Goal: Task Accomplishment & Management: Use online tool/utility

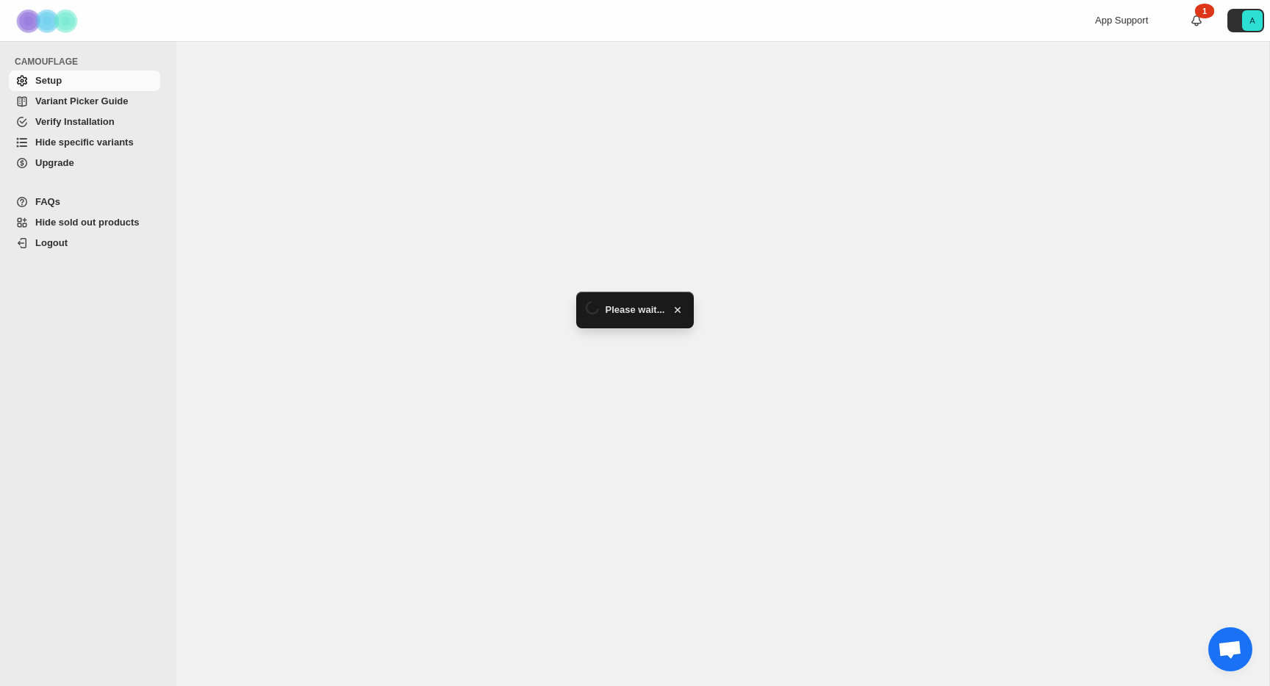
select select "******"
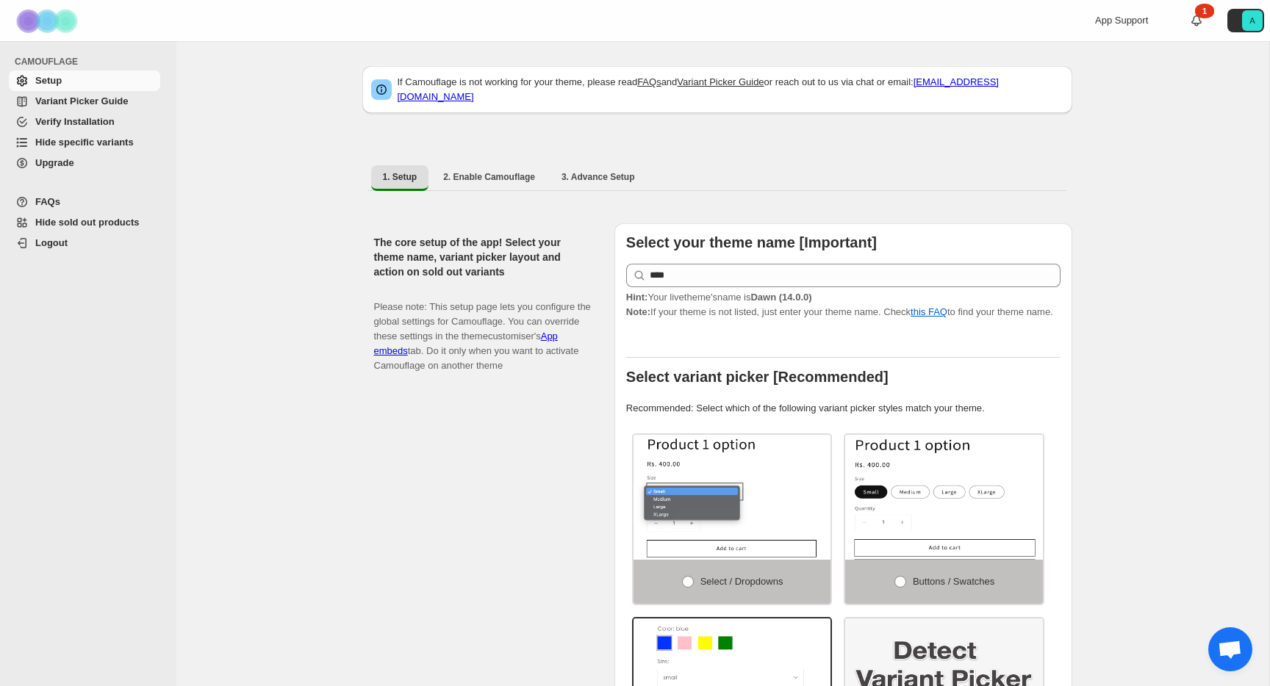
click at [99, 140] on span "Hide specific variants" at bounding box center [84, 142] width 98 height 11
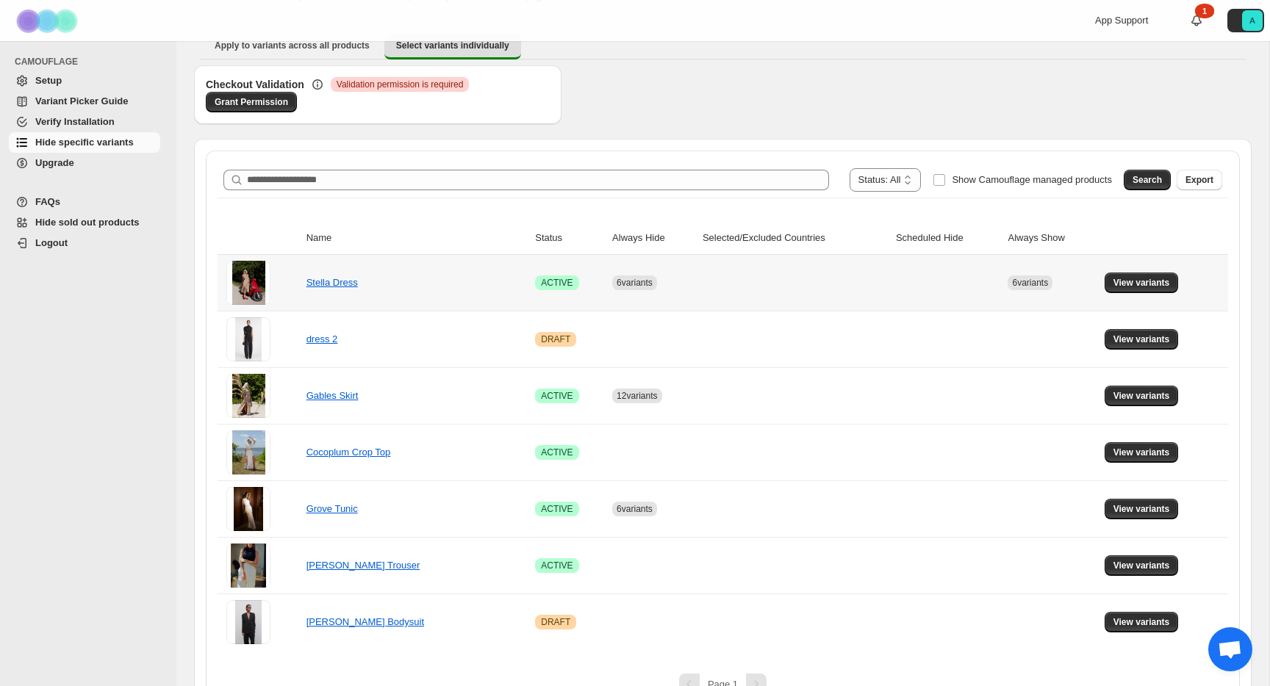
scroll to position [127, 0]
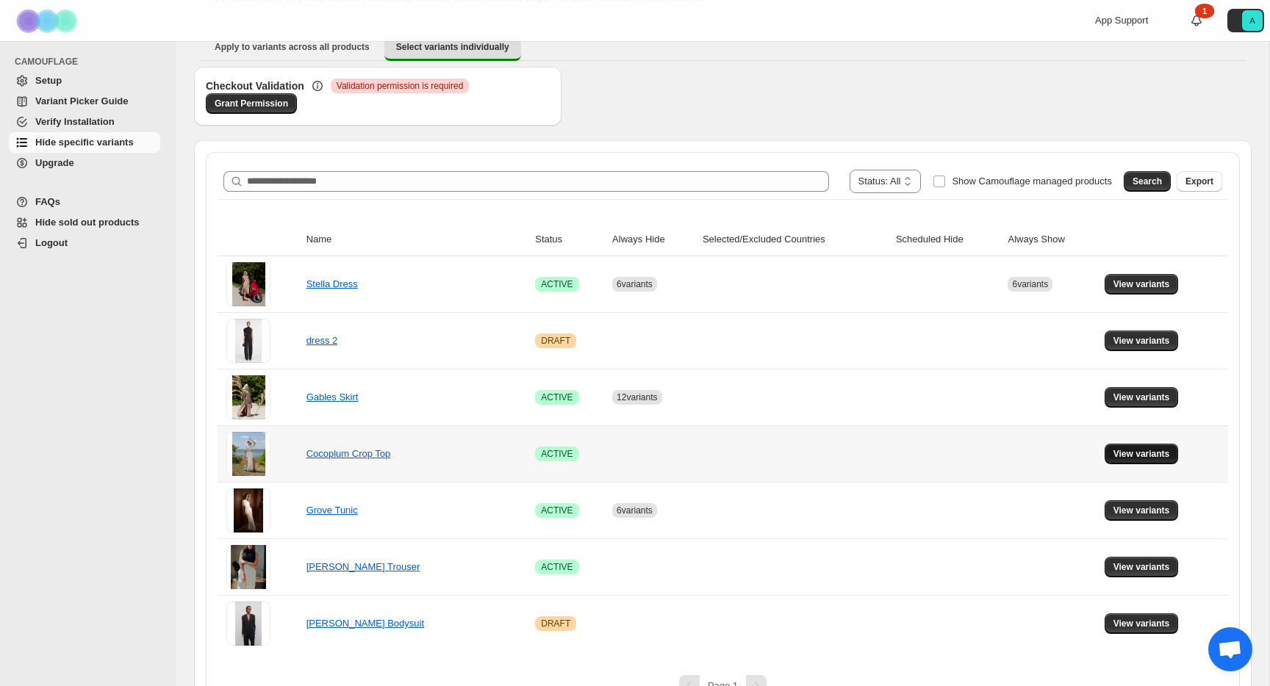
click at [1143, 453] on span "View variants" at bounding box center [1141, 454] width 57 height 12
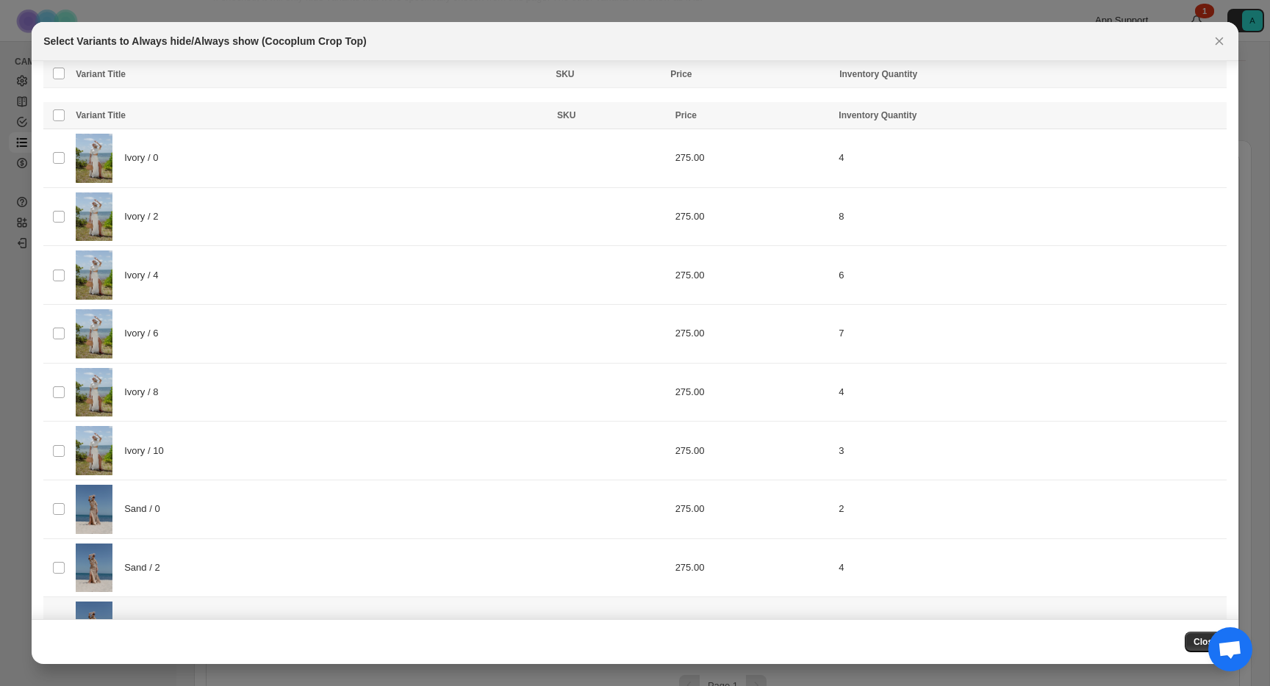
scroll to position [514, 0]
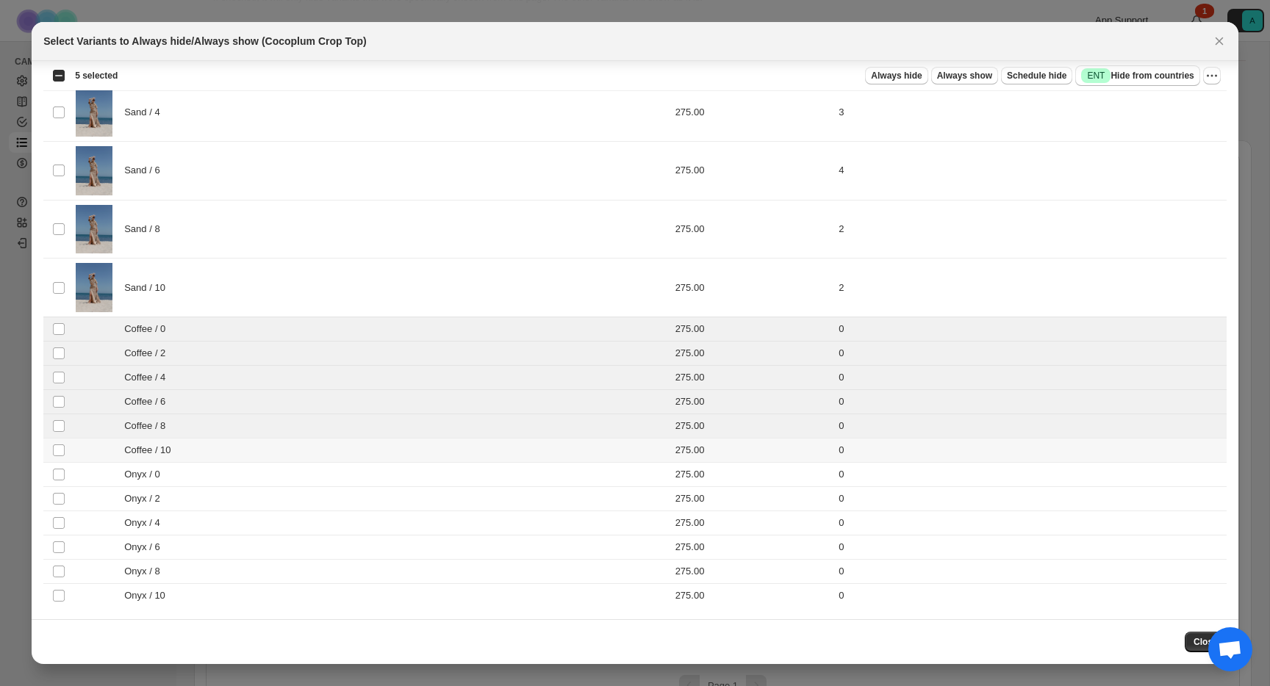
click at [60, 440] on td "Select product variant" at bounding box center [57, 450] width 28 height 24
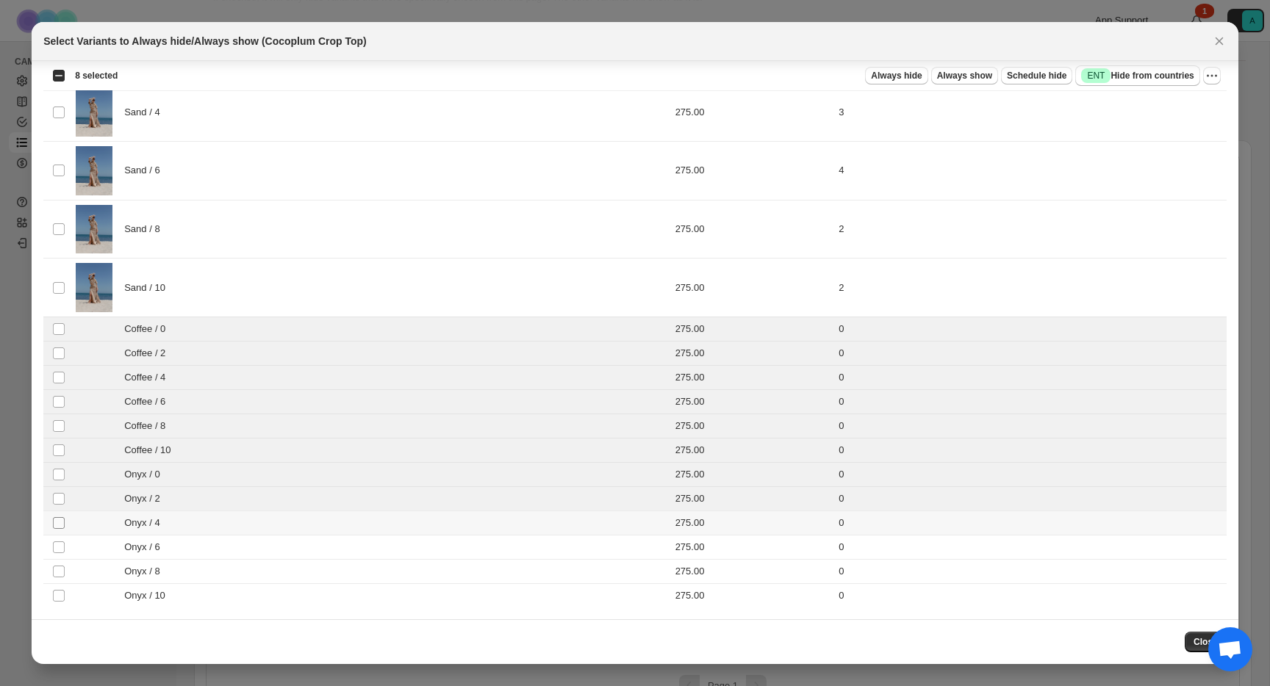
click at [58, 529] on span ":r6:" at bounding box center [58, 523] width 13 height 13
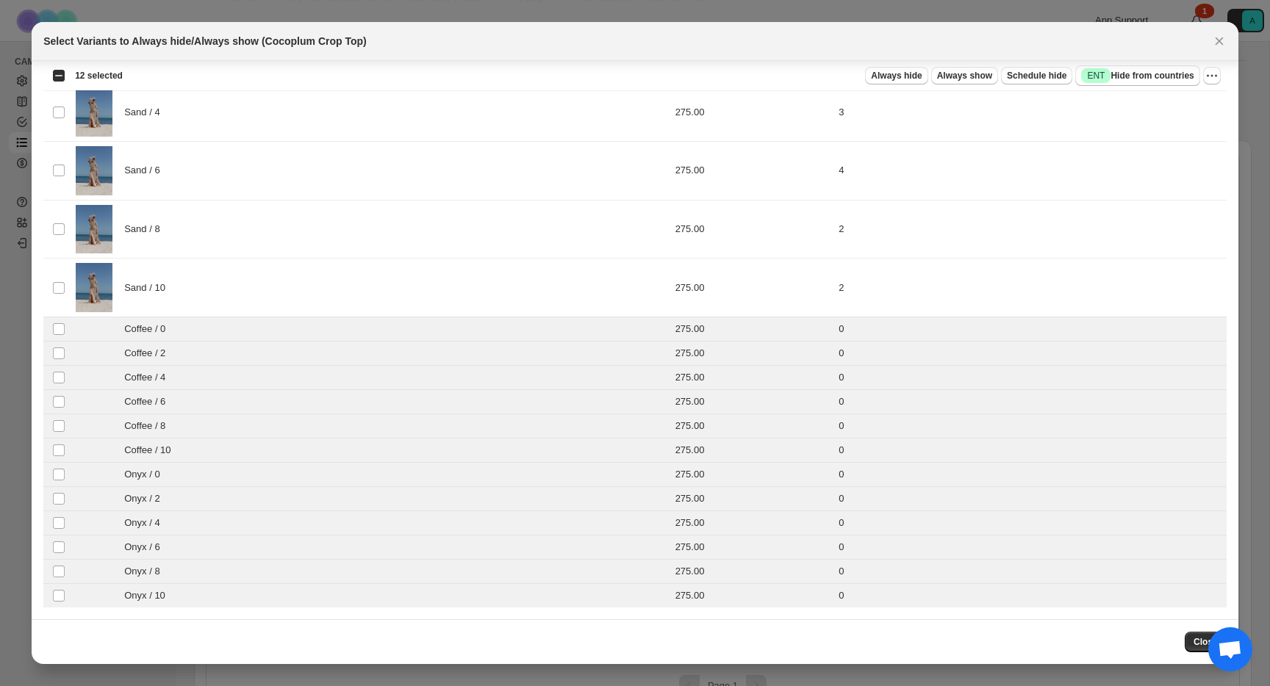
click at [869, 84] on div "Always hide Always show Schedule hide Success ENT Hide from countries" at bounding box center [666, 75] width 1065 height 21
click at [871, 79] on span "Always hide" at bounding box center [896, 76] width 51 height 12
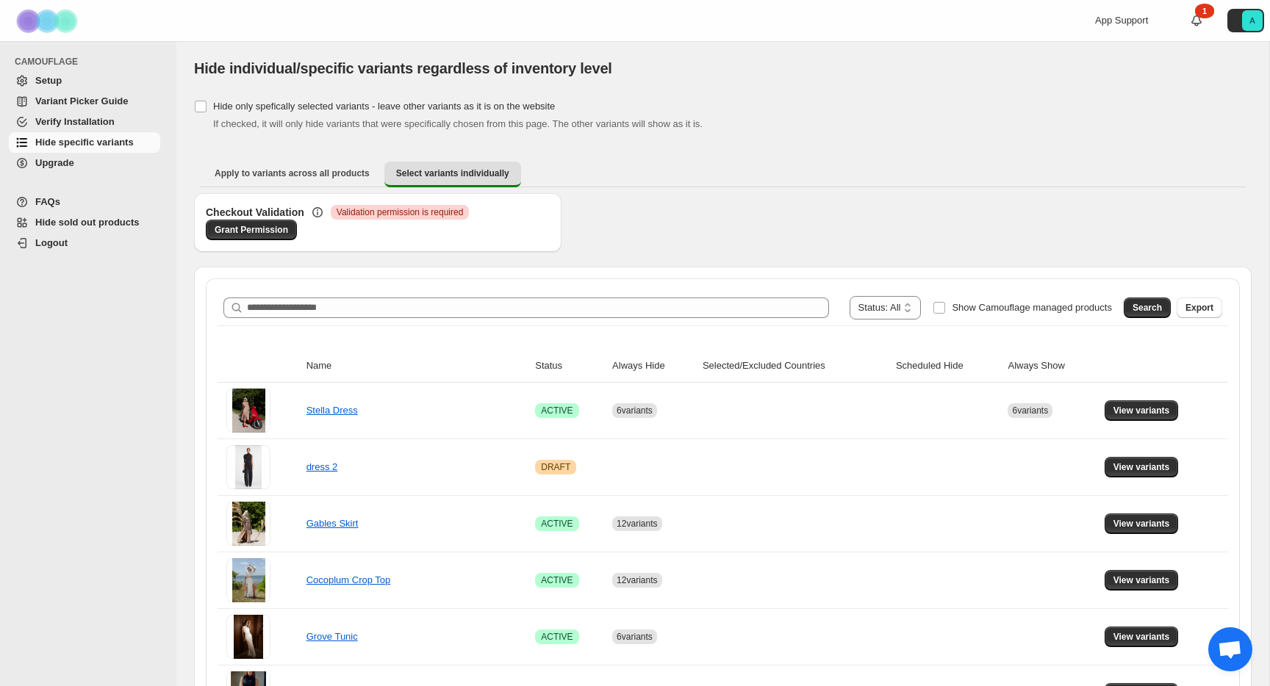
scroll to position [0, 0]
click at [242, 229] on span "Grant Permission" at bounding box center [251, 231] width 73 height 12
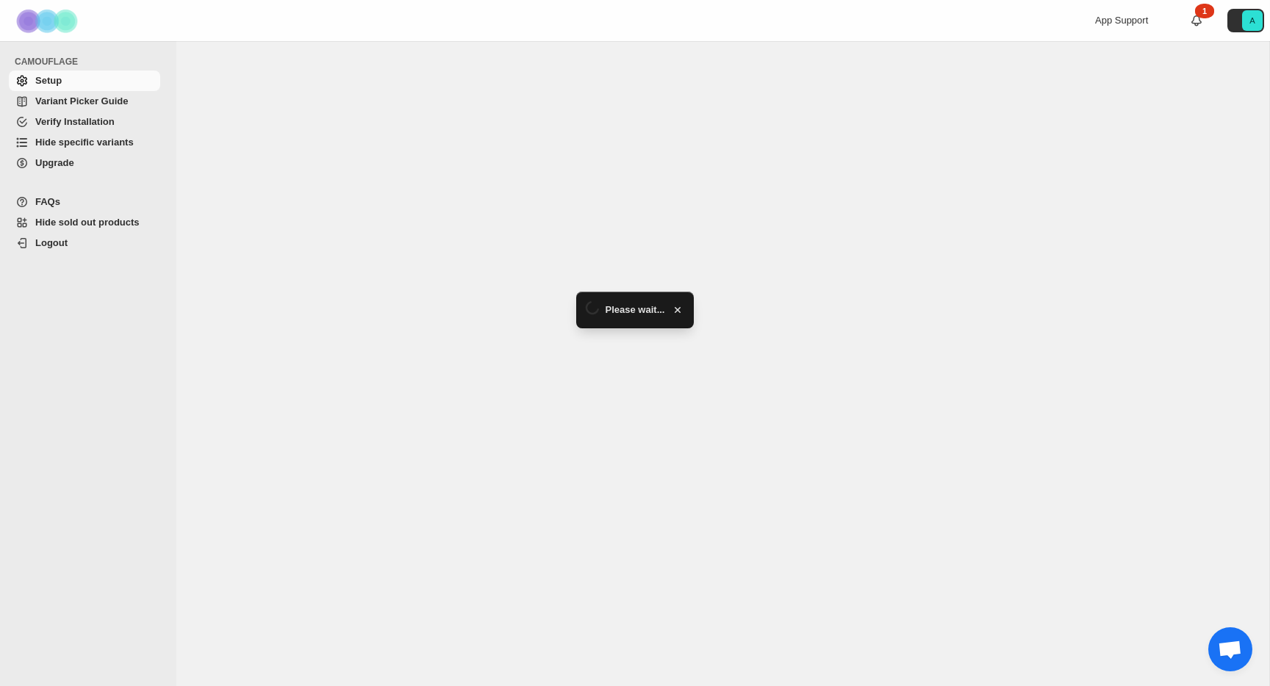
select select "******"
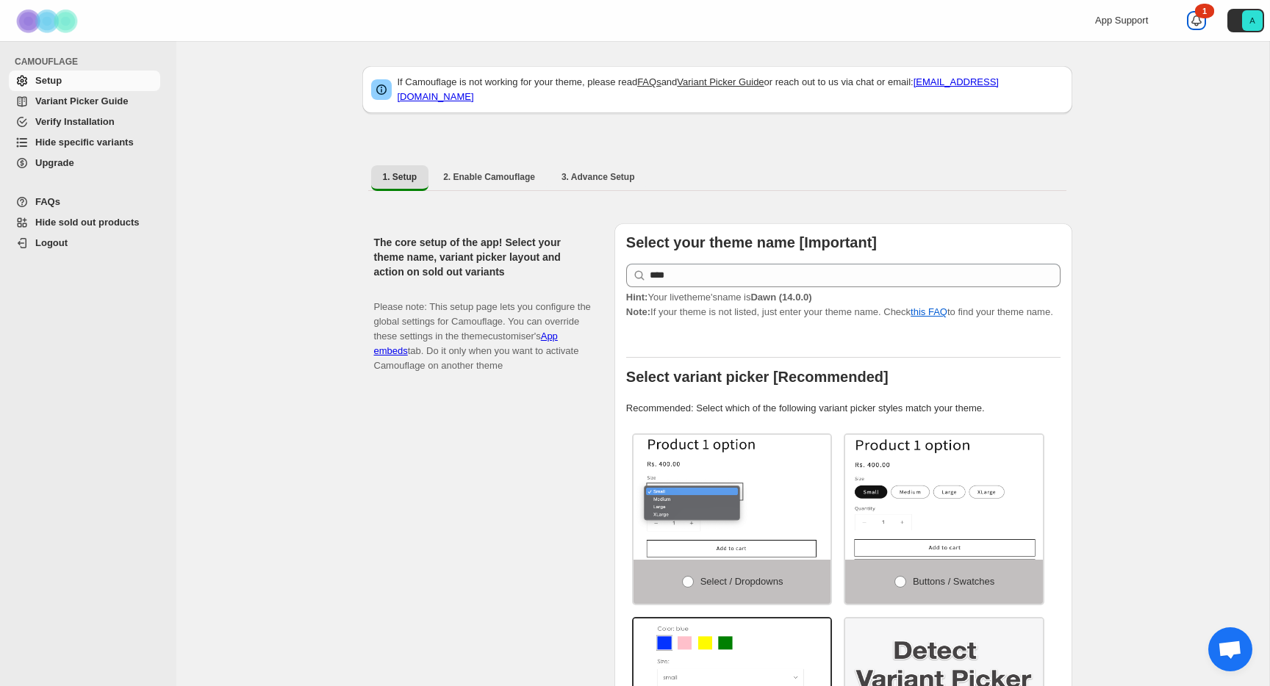
click at [1198, 20] on icon at bounding box center [1196, 20] width 15 height 15
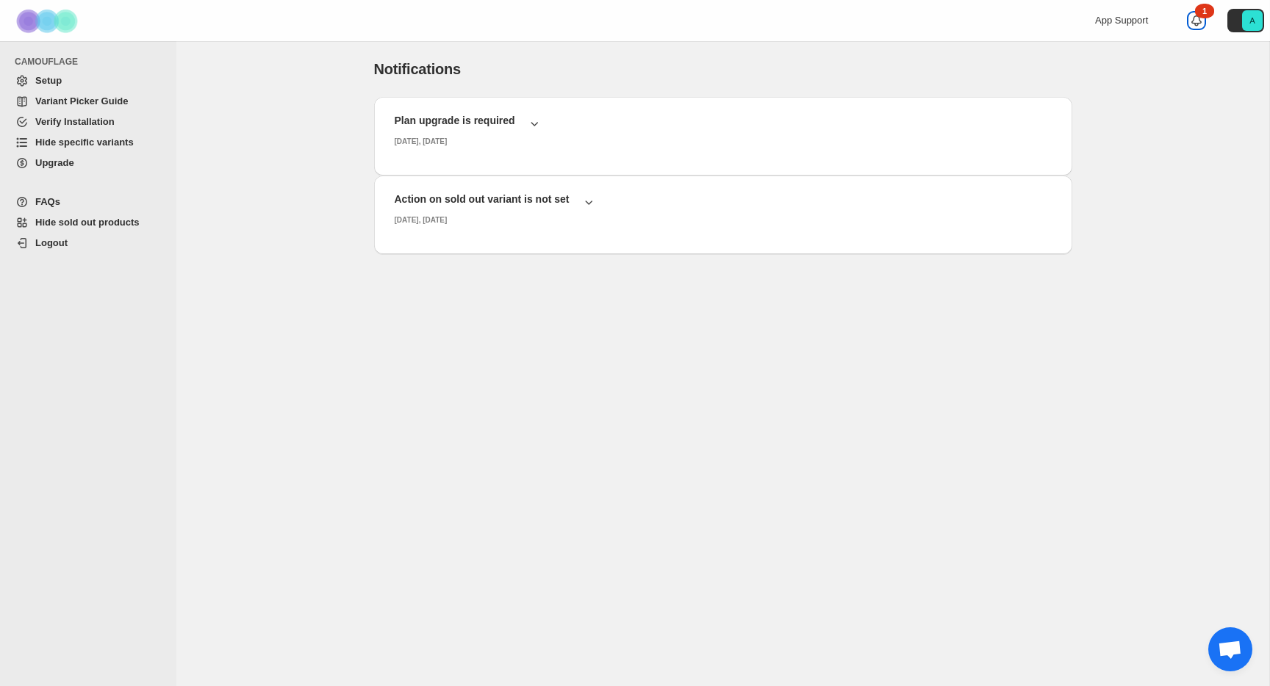
click at [1192, 14] on icon at bounding box center [1196, 20] width 15 height 15
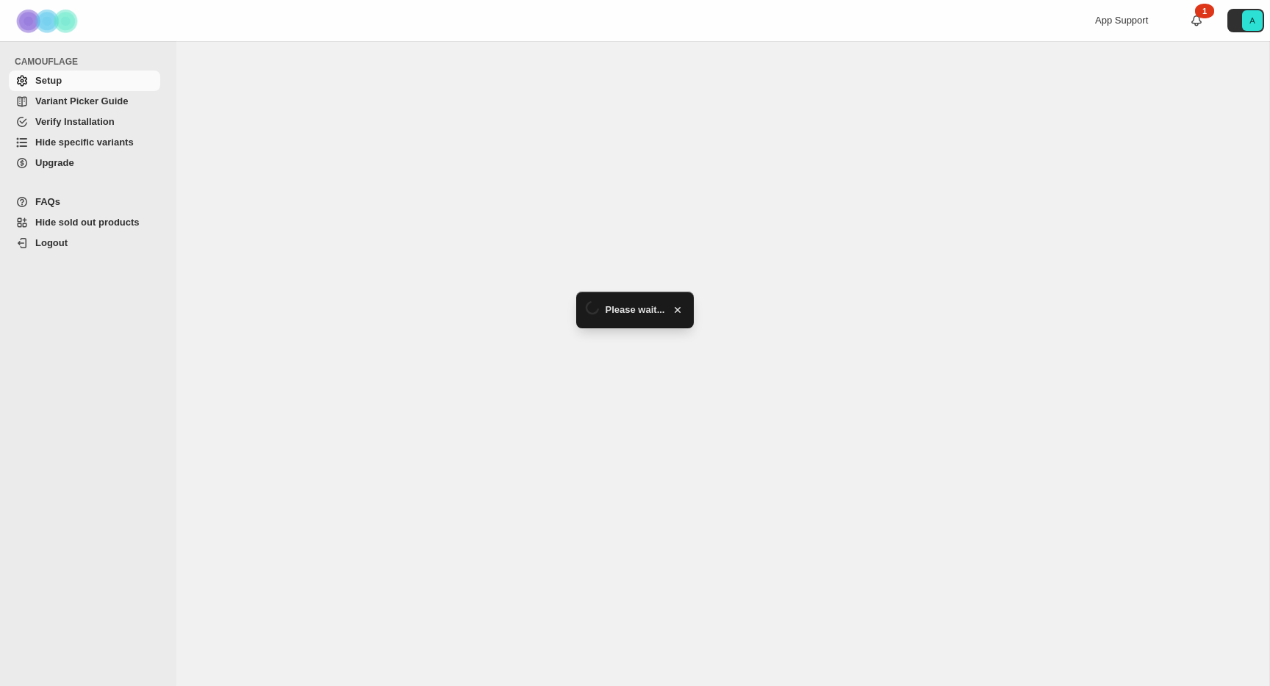
select select "******"
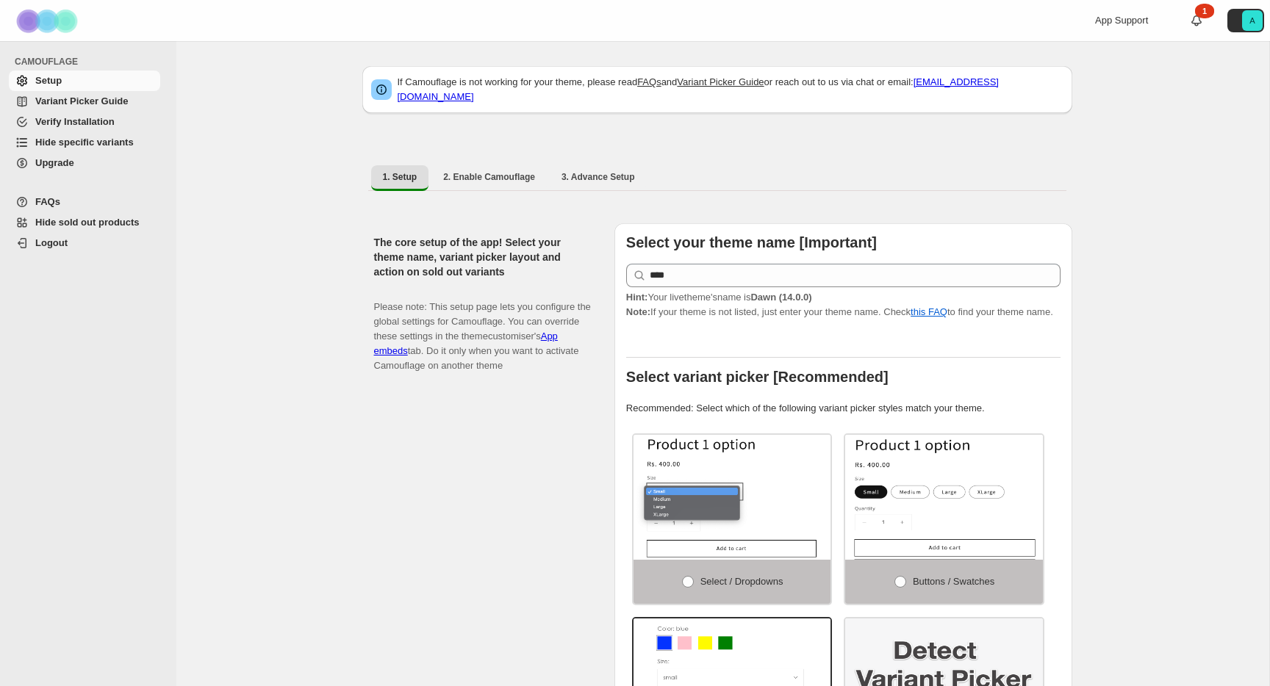
click at [54, 140] on span "Hide specific variants" at bounding box center [84, 142] width 98 height 11
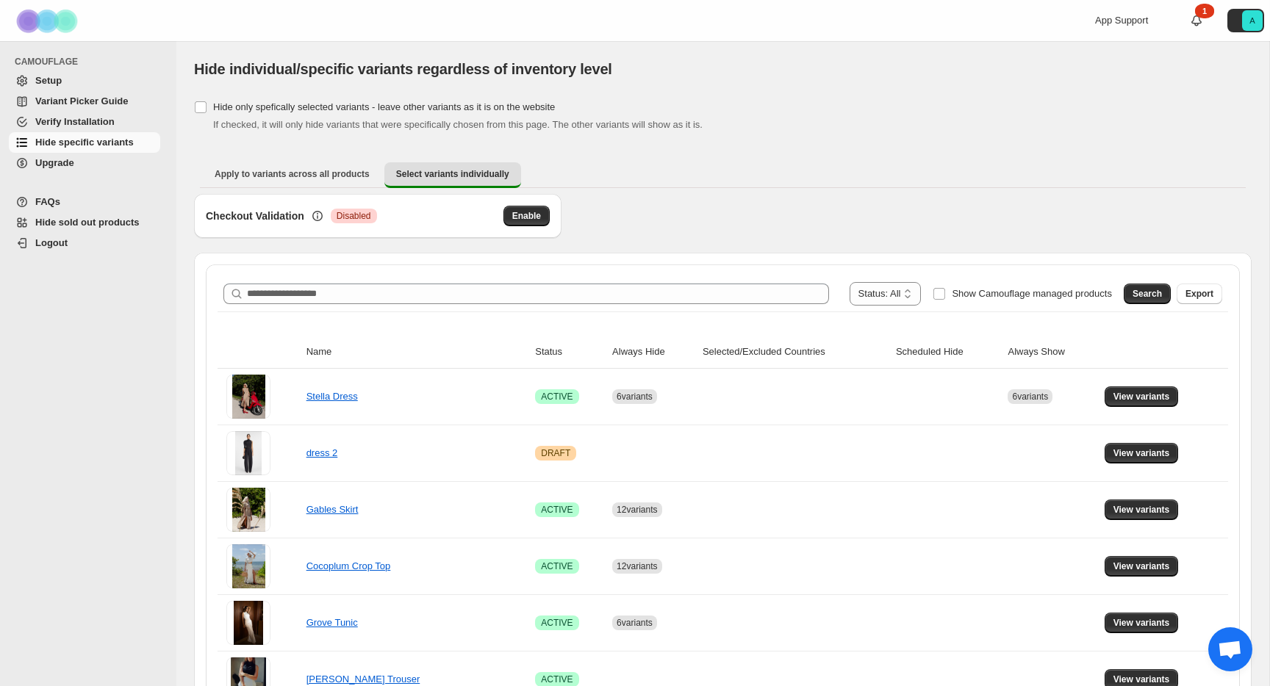
click at [276, 219] on h3 "Checkout Validation" at bounding box center [255, 216] width 98 height 15
click at [516, 217] on span "Enable" at bounding box center [526, 216] width 29 height 12
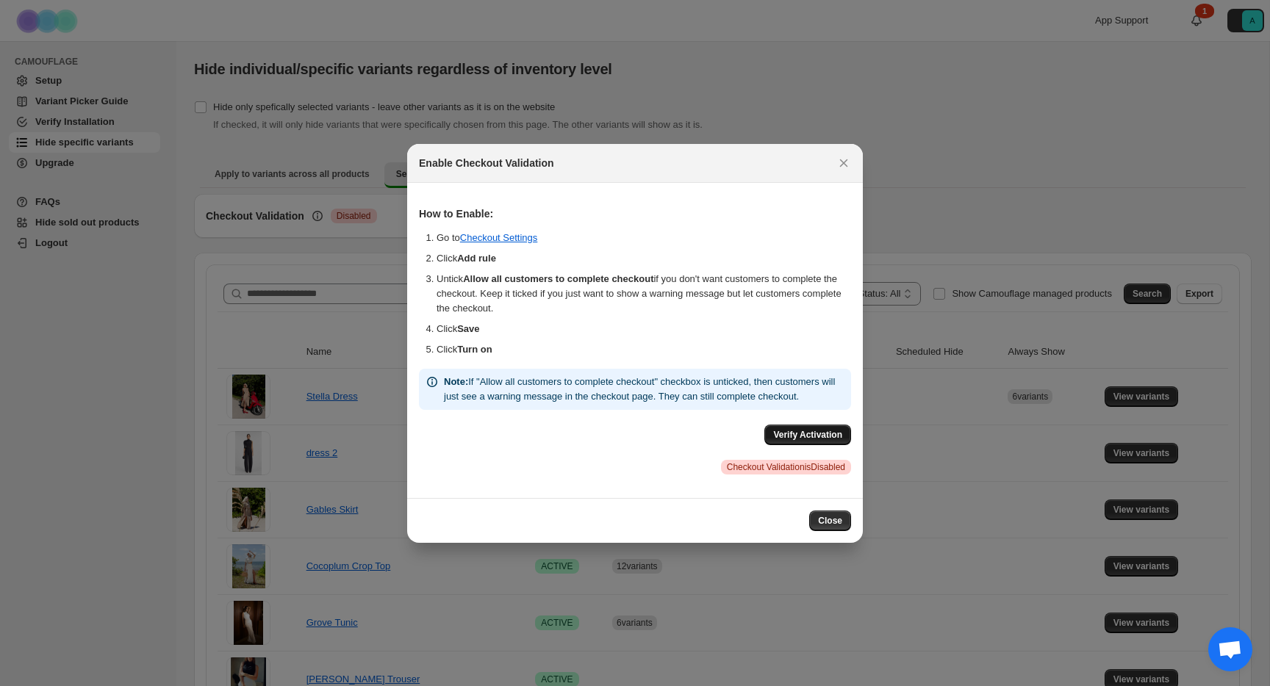
click at [814, 441] on span "Verify Activation" at bounding box center [807, 435] width 69 height 12
click at [808, 473] on span "Checkout Validation is Disabled" at bounding box center [786, 467] width 118 height 12
click at [818, 515] on div "Close" at bounding box center [635, 520] width 456 height 45
click at [821, 527] on span "Close" at bounding box center [830, 521] width 24 height 12
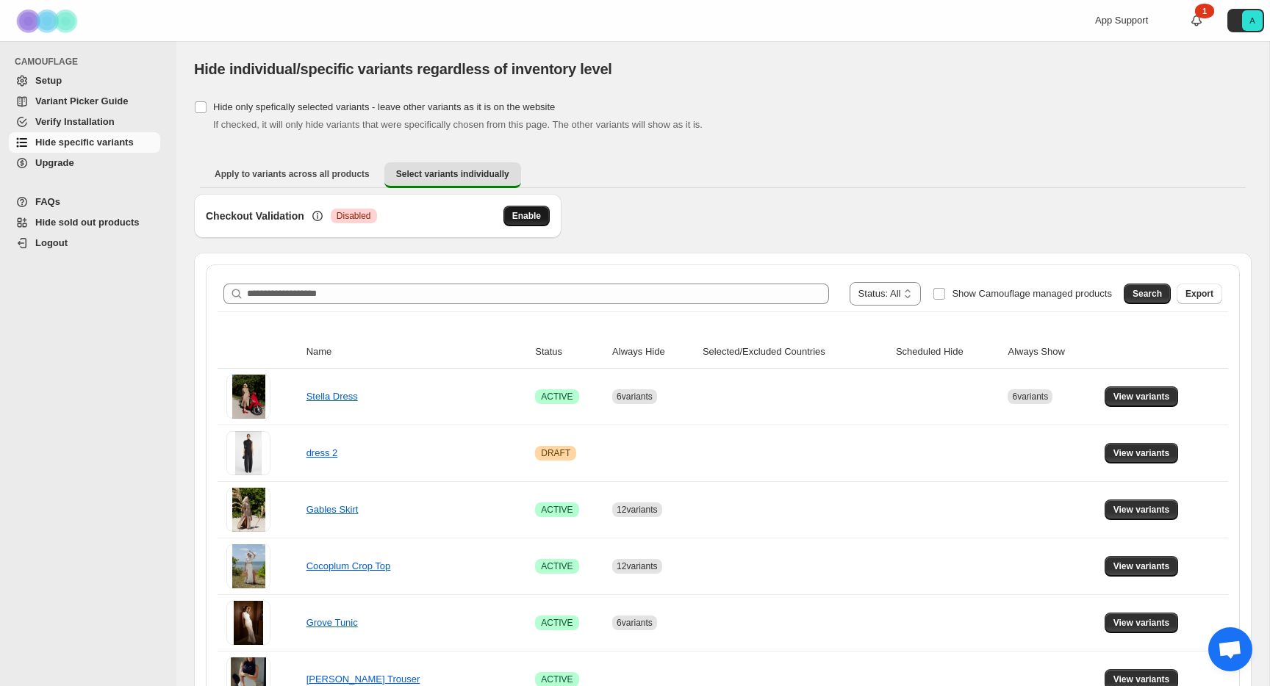
click at [529, 209] on button "Enable" at bounding box center [526, 216] width 46 height 21
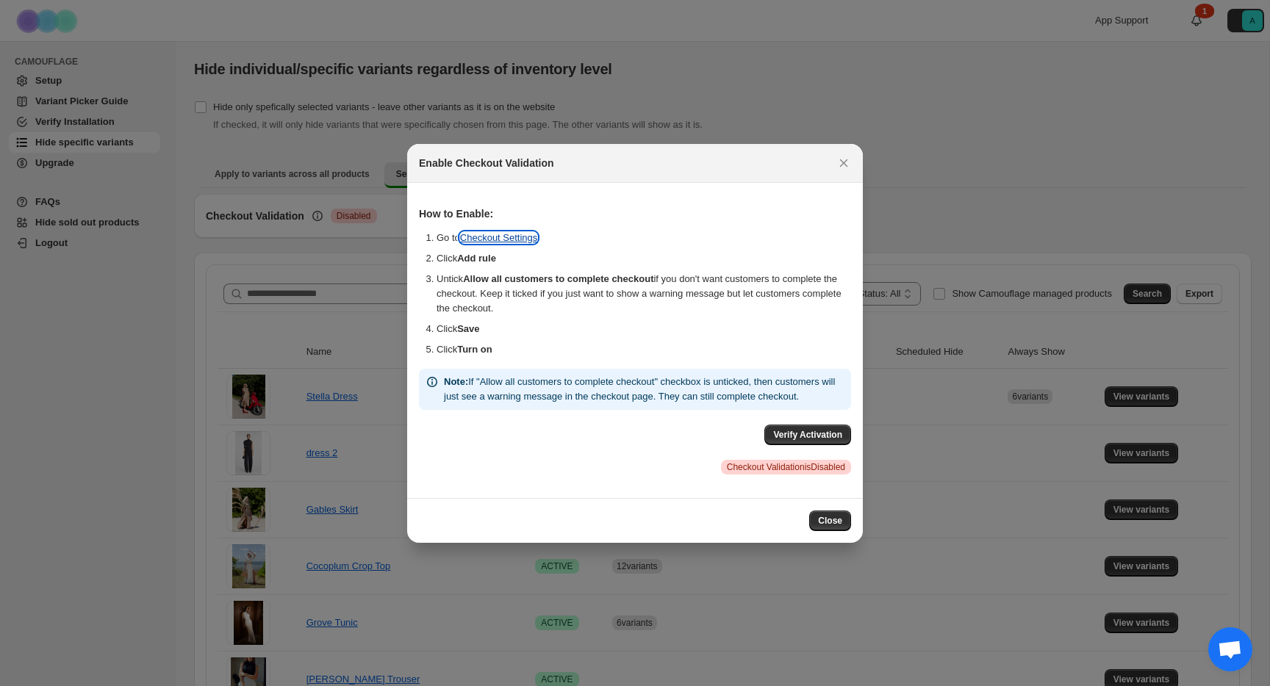
click at [519, 232] on link "Checkout Settings" at bounding box center [499, 237] width 78 height 11
click at [832, 527] on span "Close" at bounding box center [830, 521] width 24 height 12
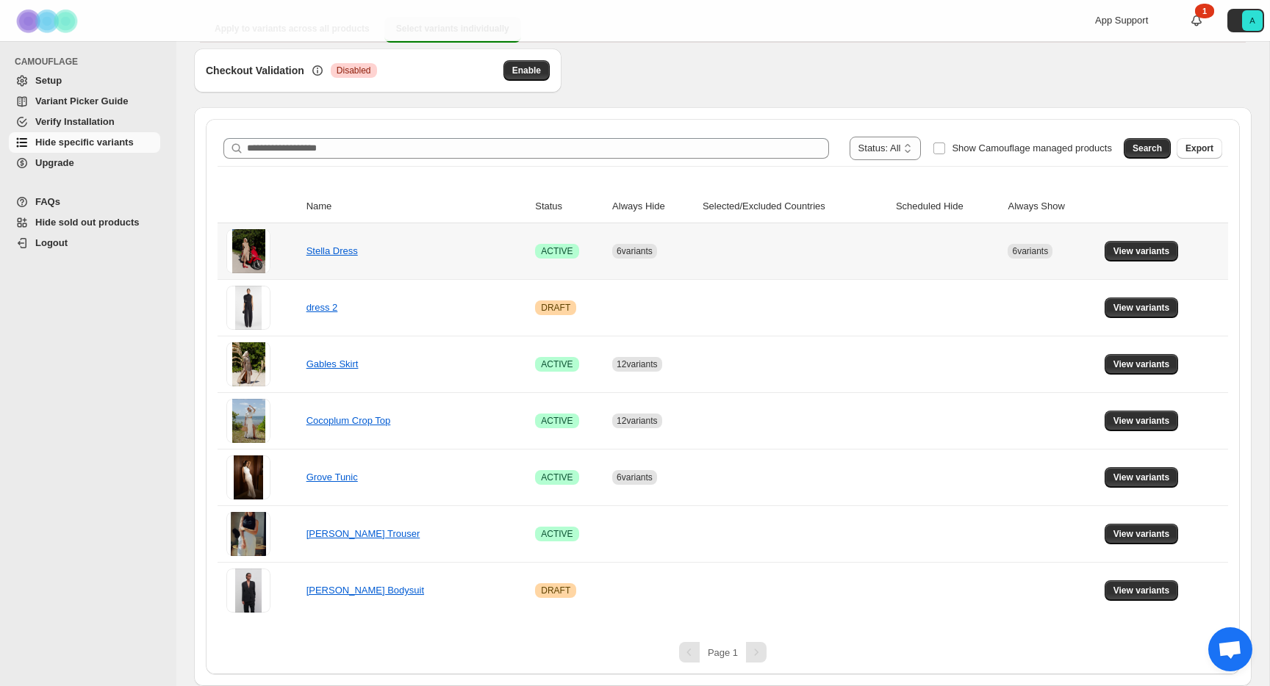
scroll to position [145, 0]
click at [325, 533] on link "Tate Trouser" at bounding box center [363, 533] width 114 height 11
click at [1136, 531] on span "View variants" at bounding box center [1141, 534] width 57 height 12
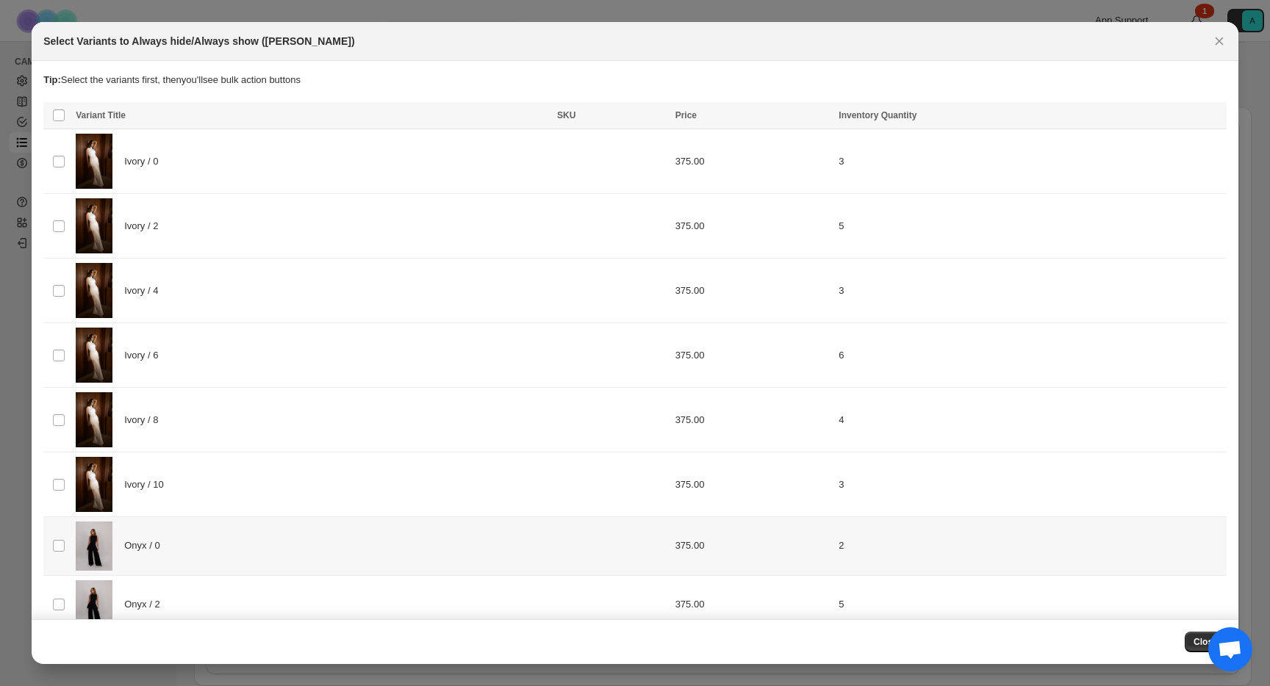
scroll to position [406, 0]
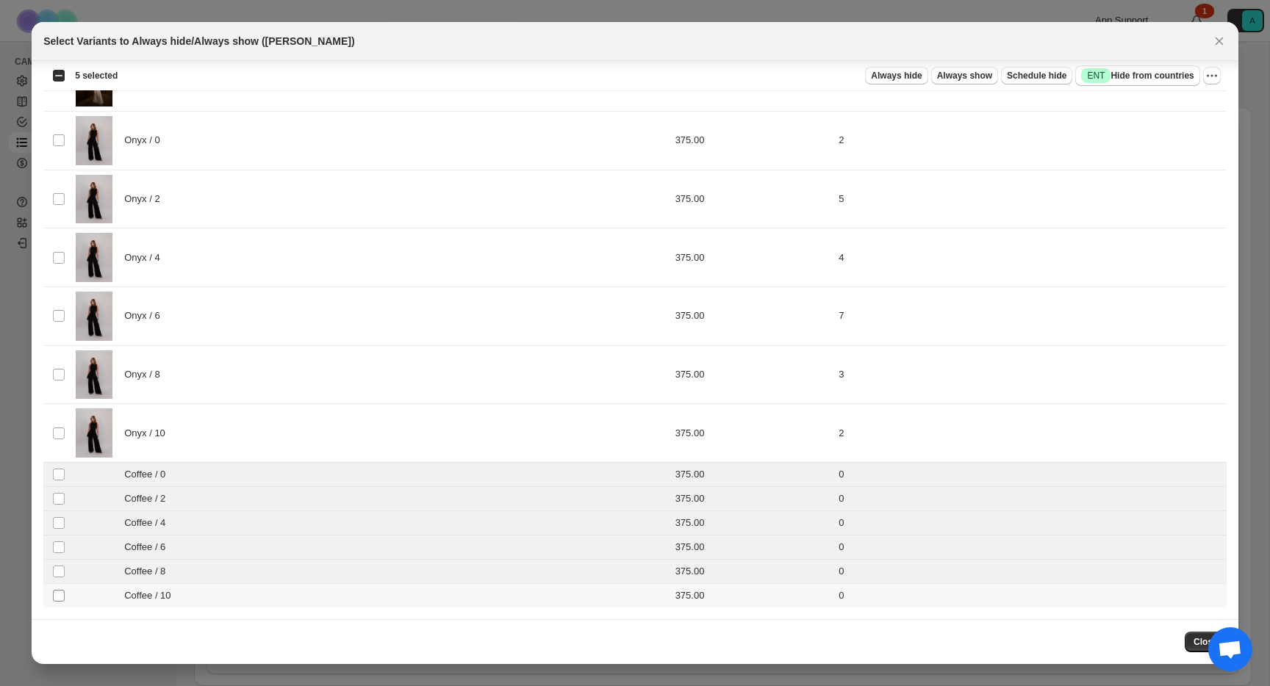
click at [61, 589] on span ":r8:" at bounding box center [58, 595] width 13 height 13
click at [913, 79] on span "Always hide" at bounding box center [896, 76] width 51 height 12
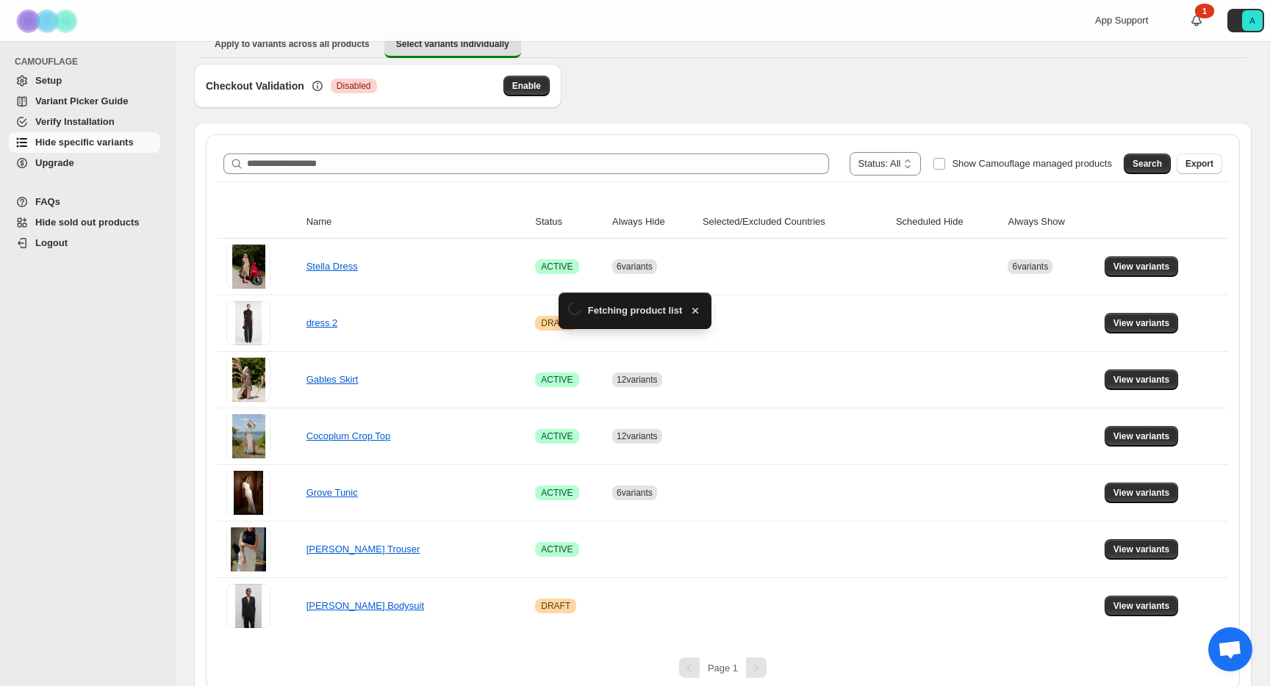
scroll to position [145, 0]
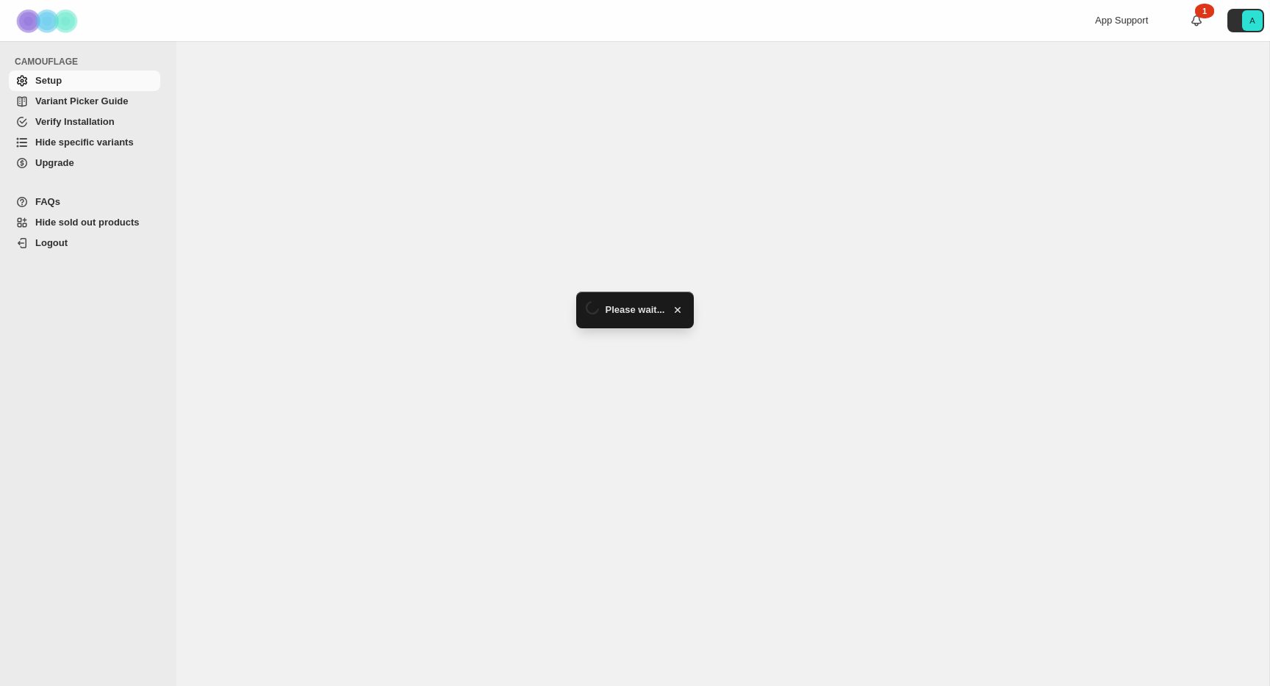
select select "******"
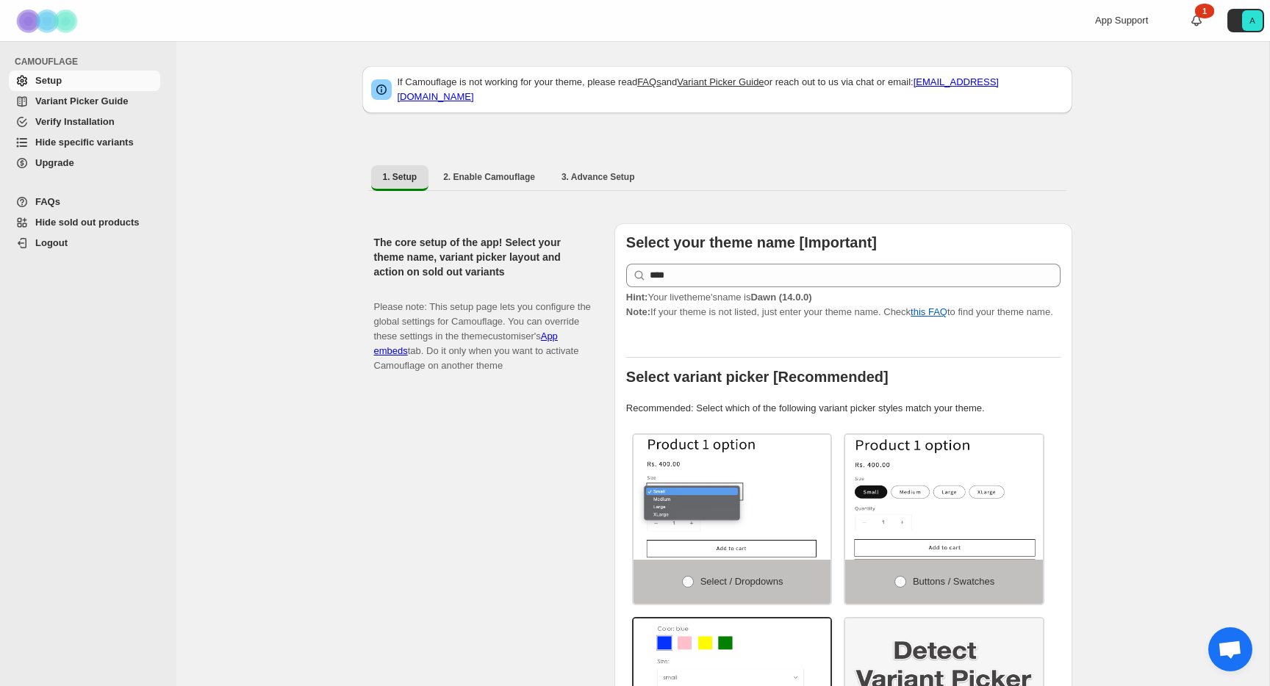
click at [98, 120] on span "Verify Installation" at bounding box center [74, 121] width 79 height 11
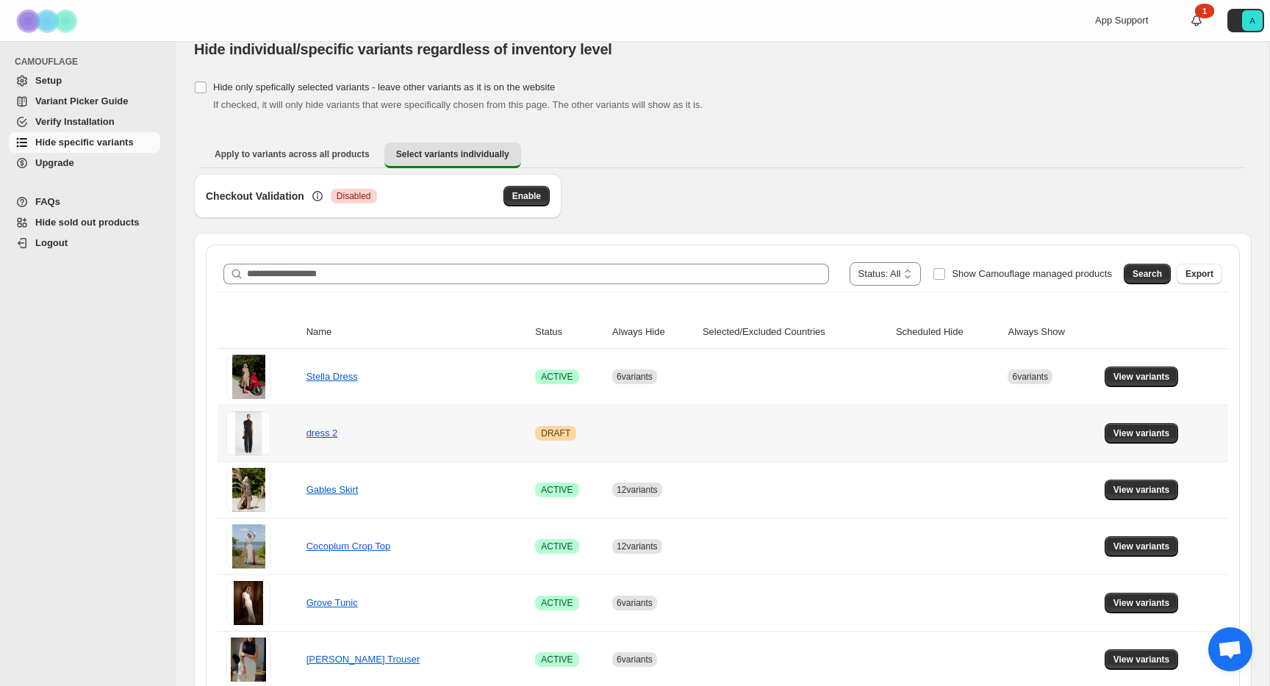
scroll to position [145, 0]
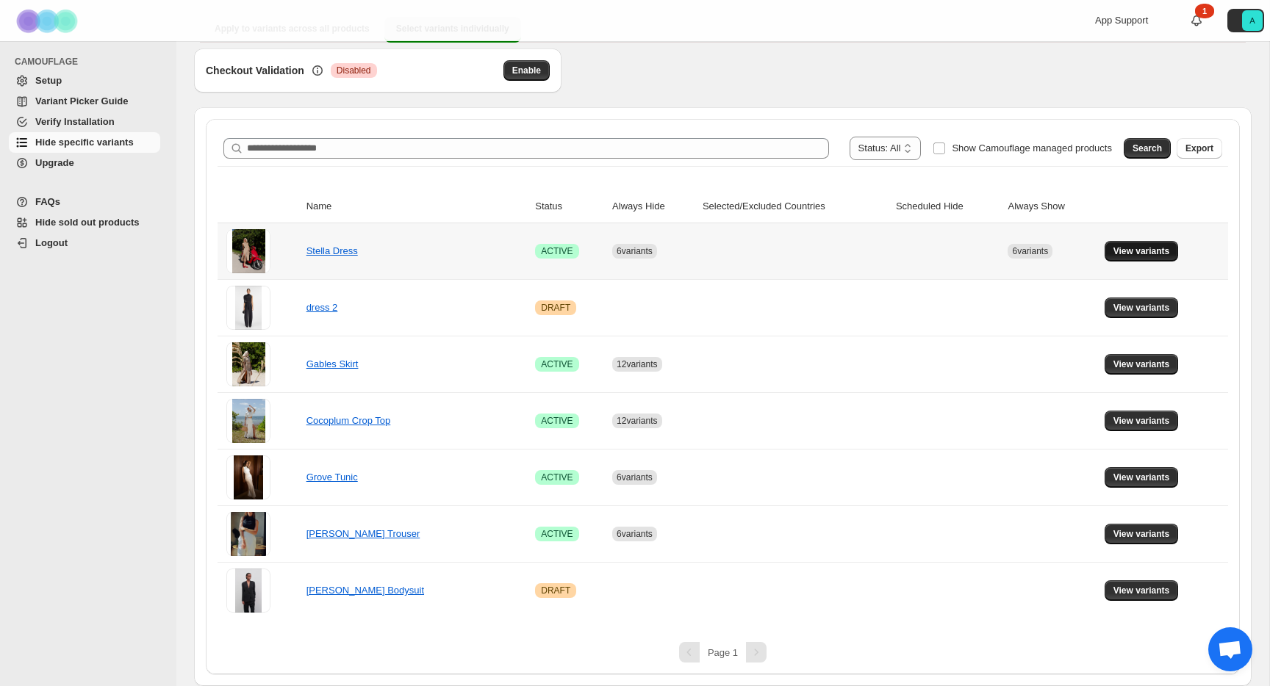
click at [1152, 250] on span "View variants" at bounding box center [1141, 251] width 57 height 12
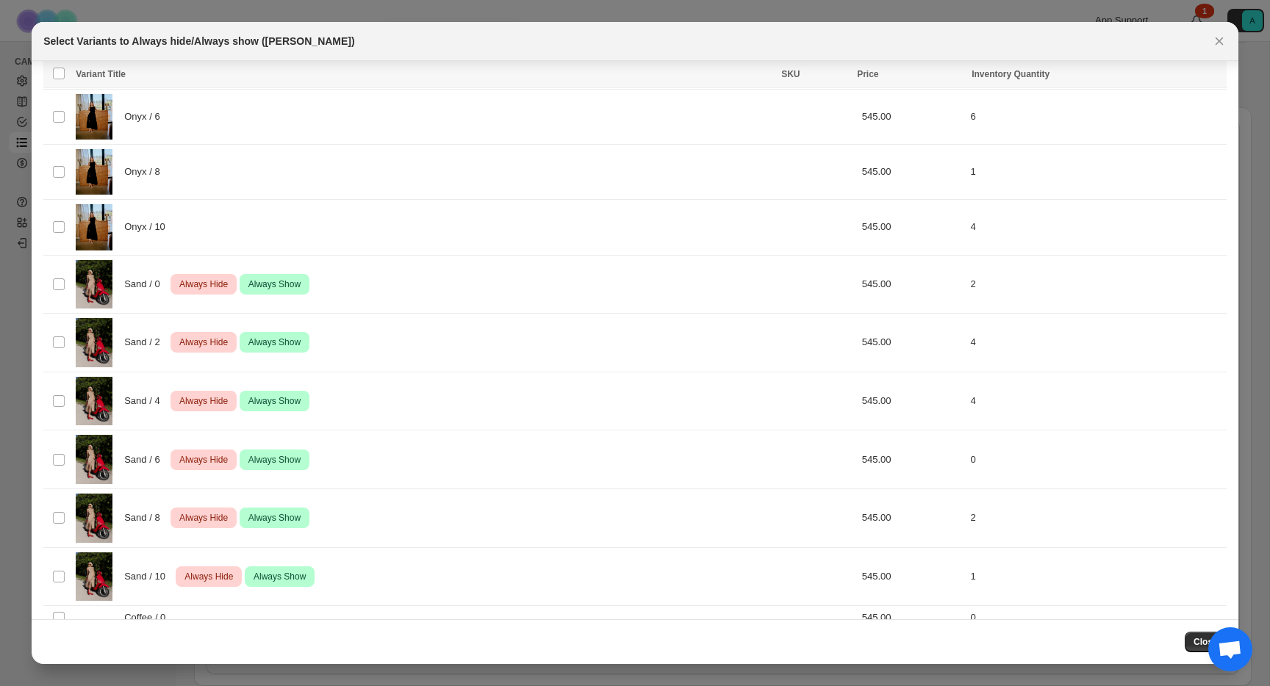
scroll to position [680, 0]
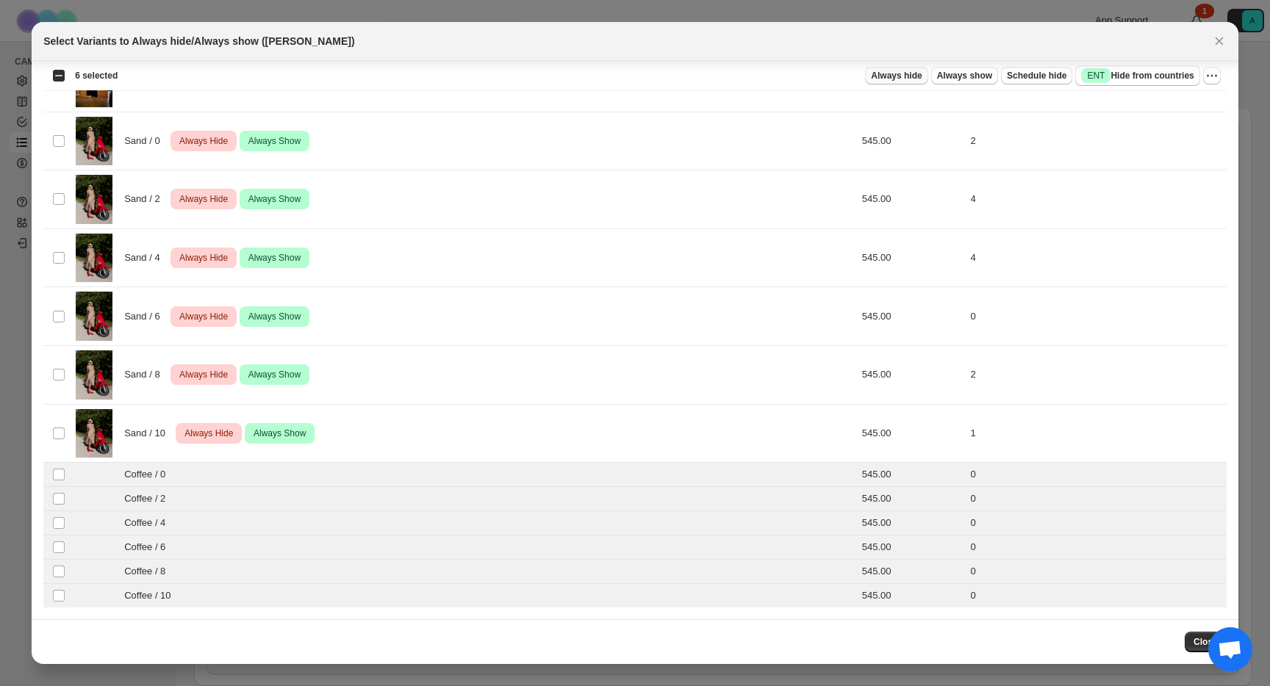
click at [904, 73] on span "Always hide" at bounding box center [896, 76] width 51 height 12
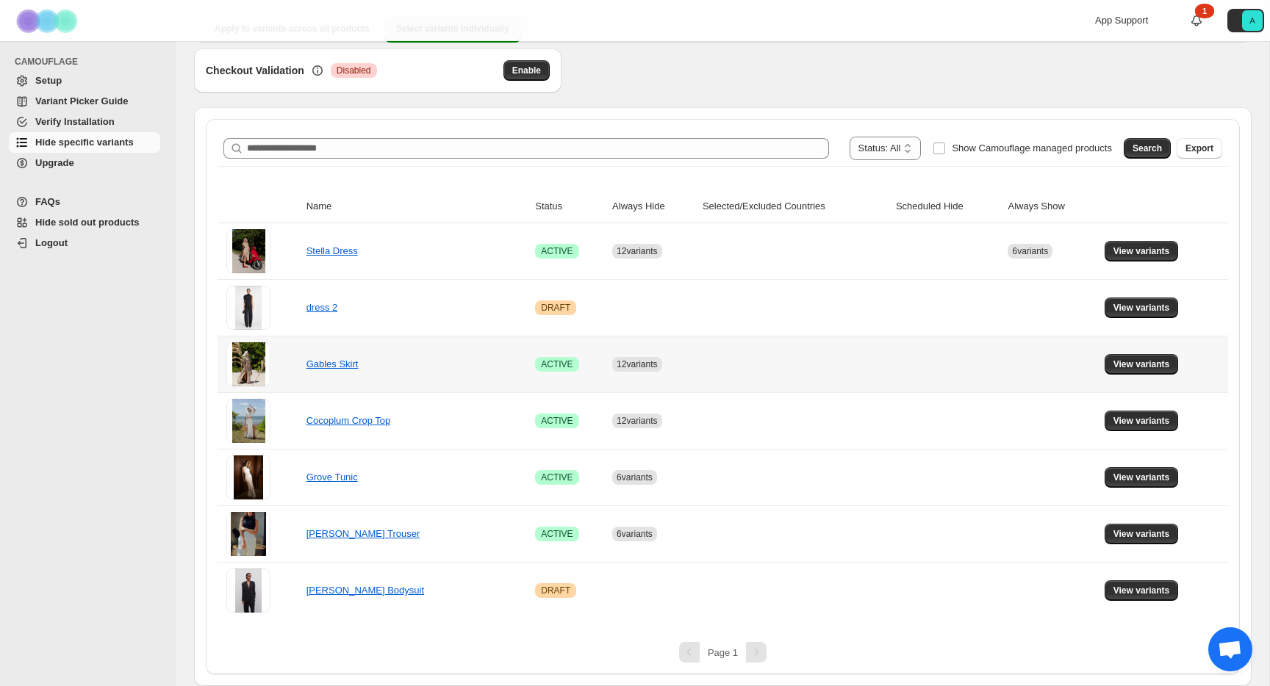
scroll to position [0, 0]
